Goal: Ask a question

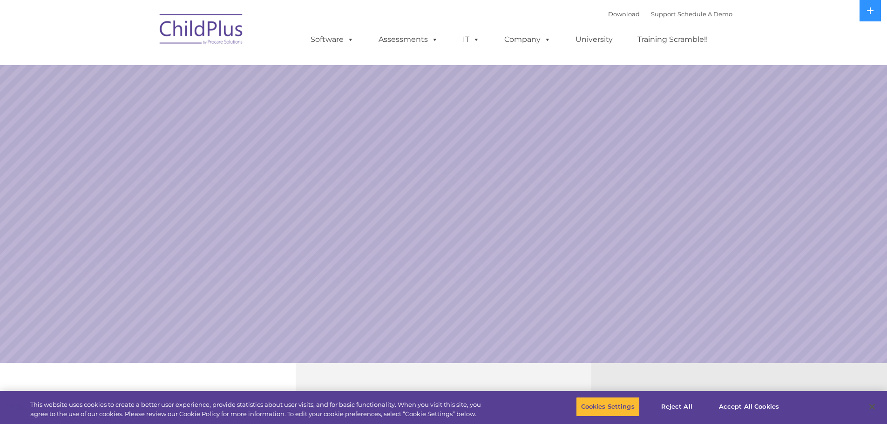
select select "MEDIUM"
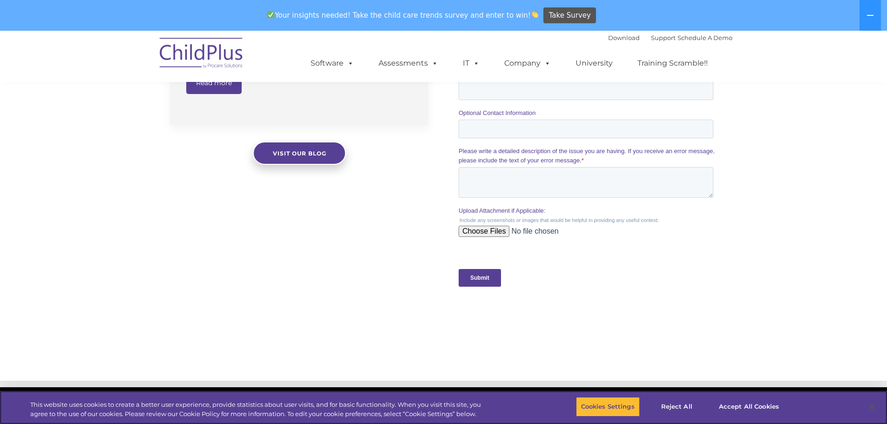
scroll to position [773, 0]
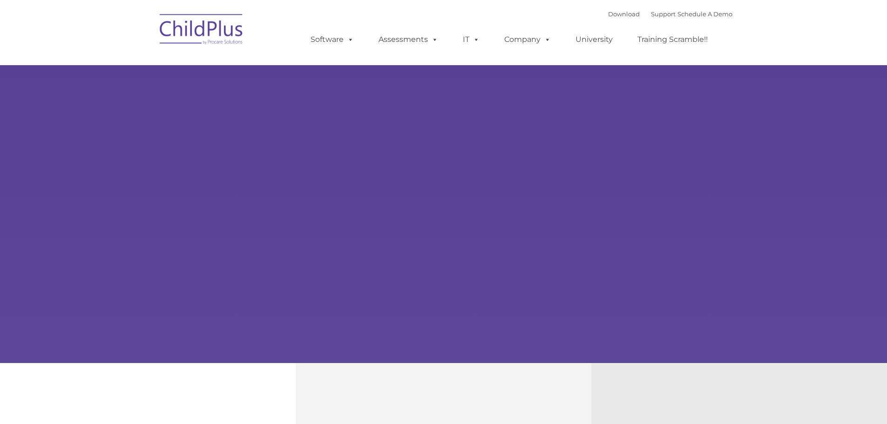
type input ""
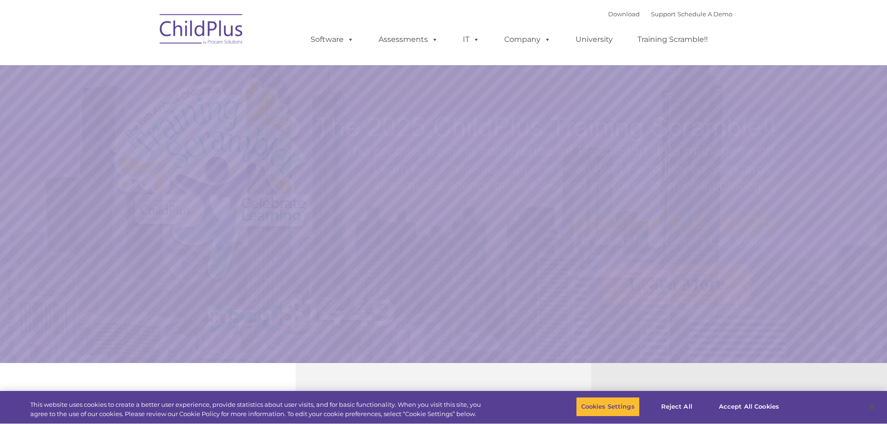
select select "MEDIUM"
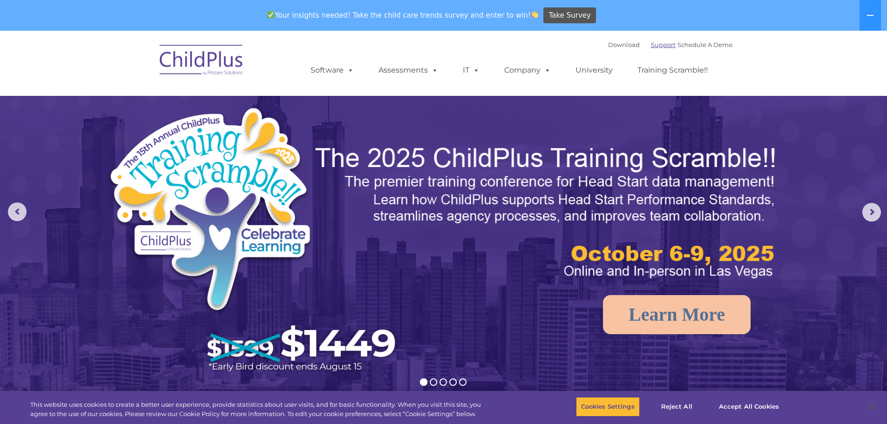
click at [651, 46] on link "Support" at bounding box center [663, 44] width 25 height 7
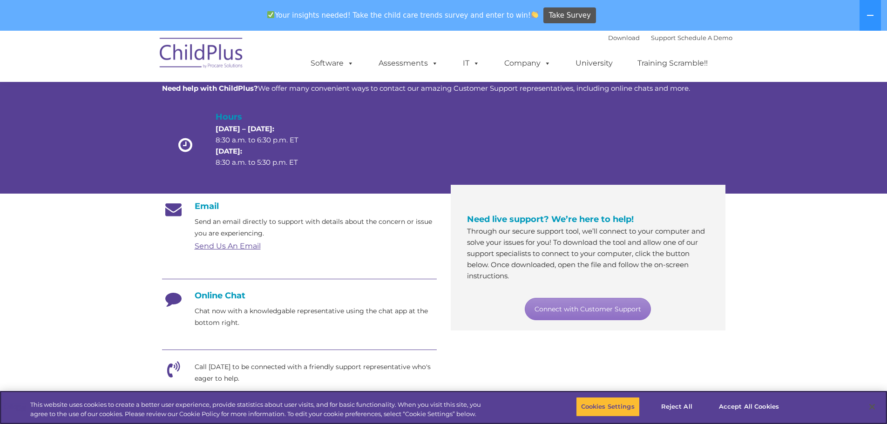
scroll to position [44, 0]
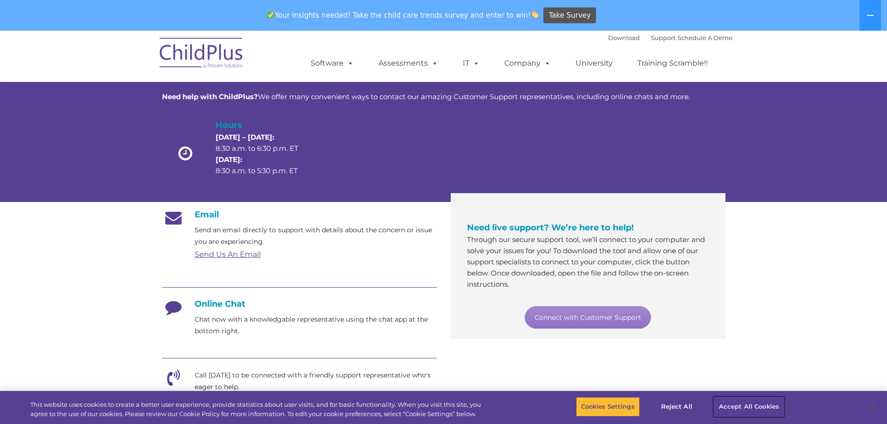
click at [731, 407] on button "Accept All Cookies" at bounding box center [749, 407] width 70 height 20
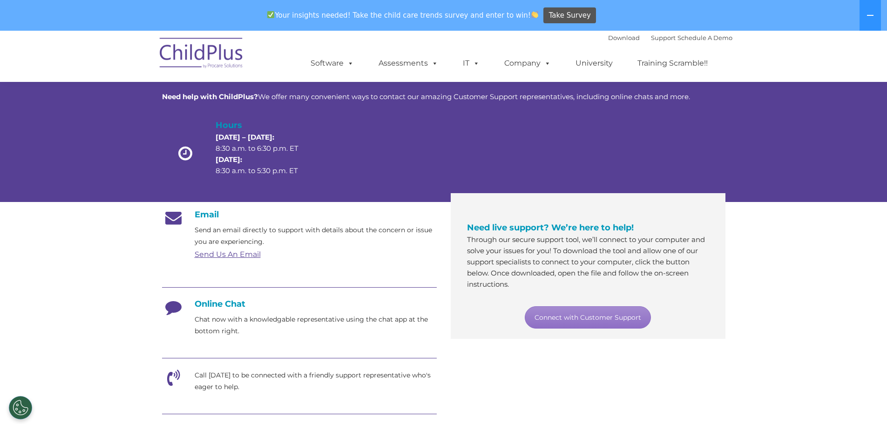
scroll to position [415, 0]
